Goal: Navigation & Orientation: Go to known website

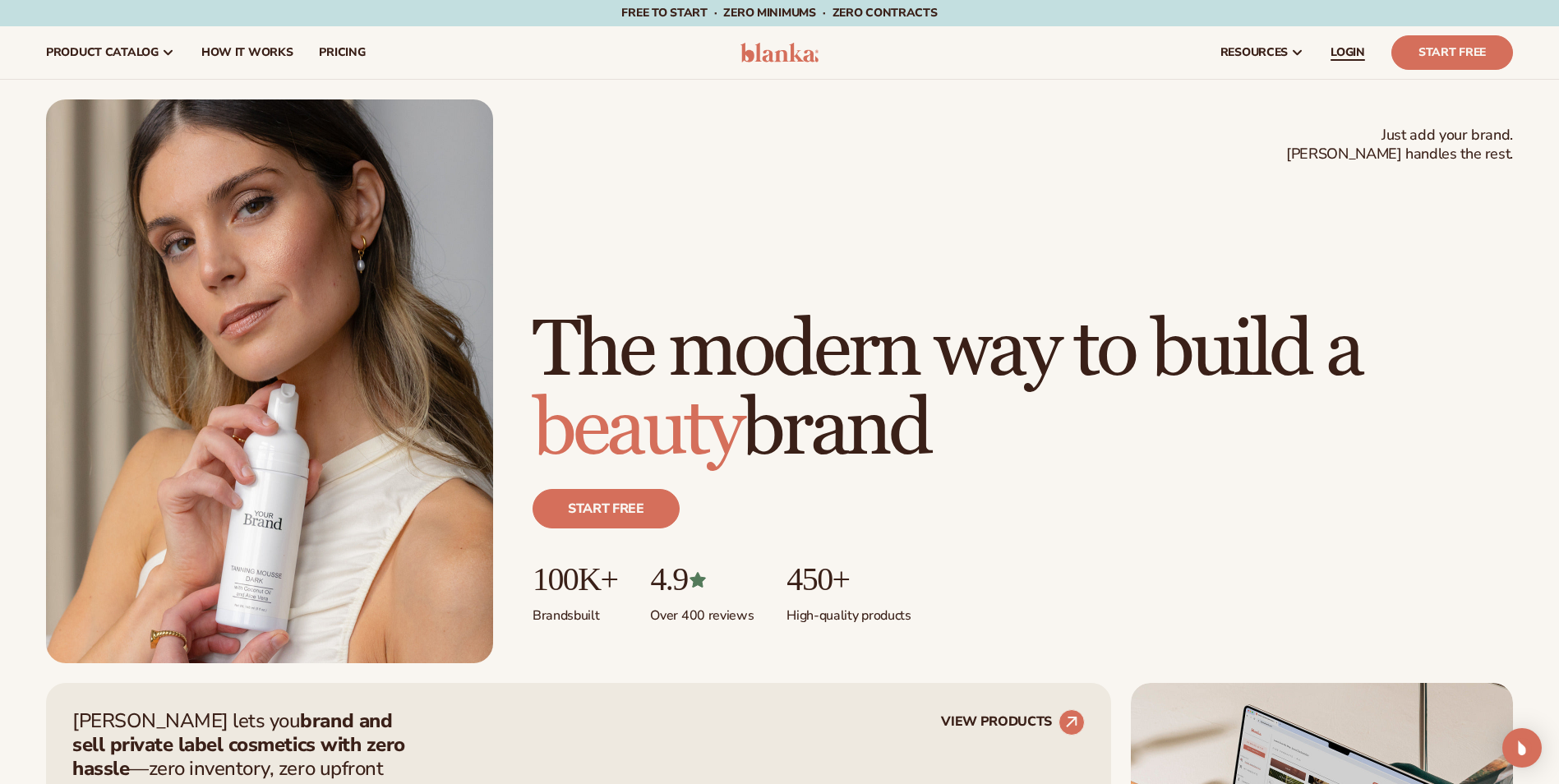
click at [1329, 50] on link "LOGIN" at bounding box center [1348, 52] width 61 height 52
